Goal: Find specific page/section: Find specific page/section

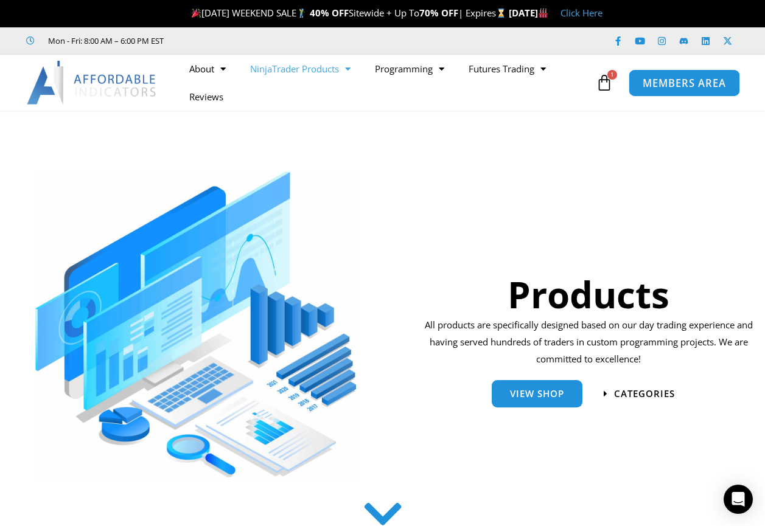
click at [672, 90] on link "MEMBERS AREA" at bounding box center [684, 82] width 111 height 27
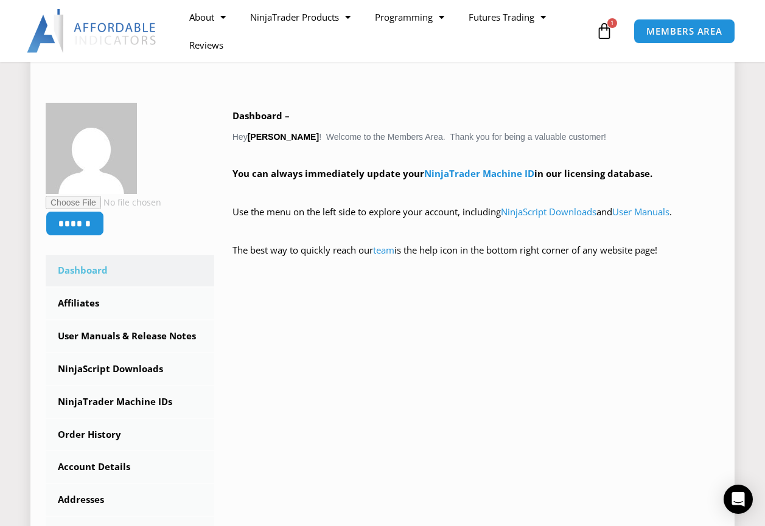
scroll to position [304, 0]
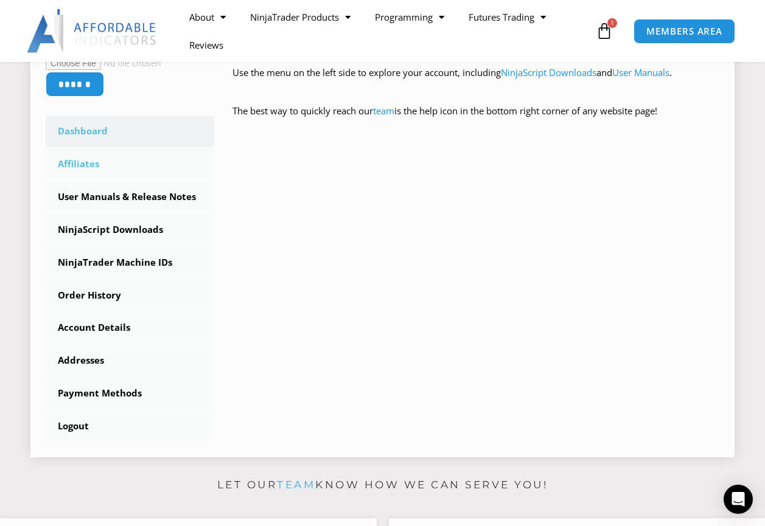
click at [90, 162] on link "Affiliates" at bounding box center [130, 164] width 169 height 32
